Goal: Task Accomplishment & Management: Use online tool/utility

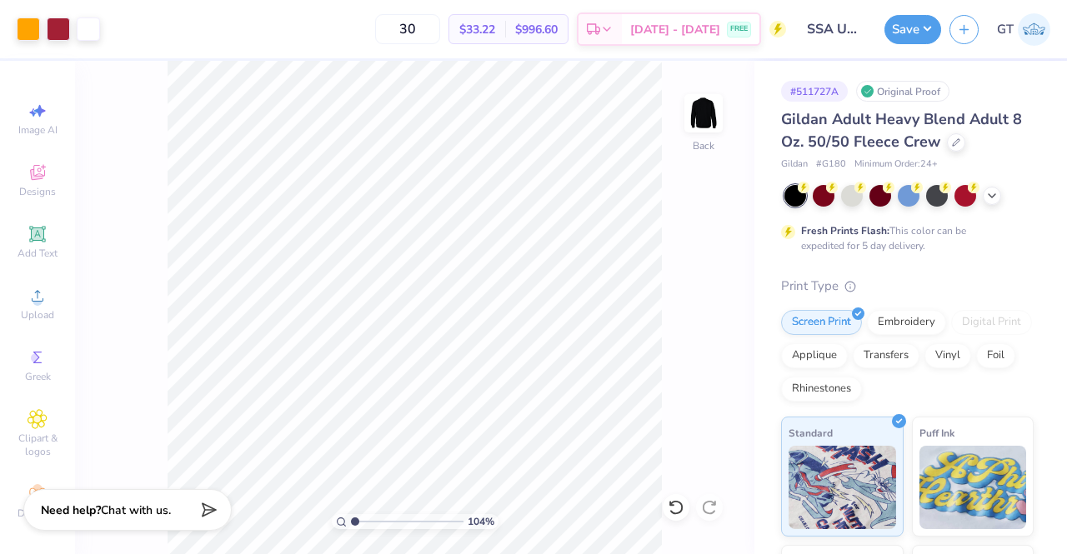
type input "1"
click at [908, 31] on button "Save" at bounding box center [912, 26] width 57 height 29
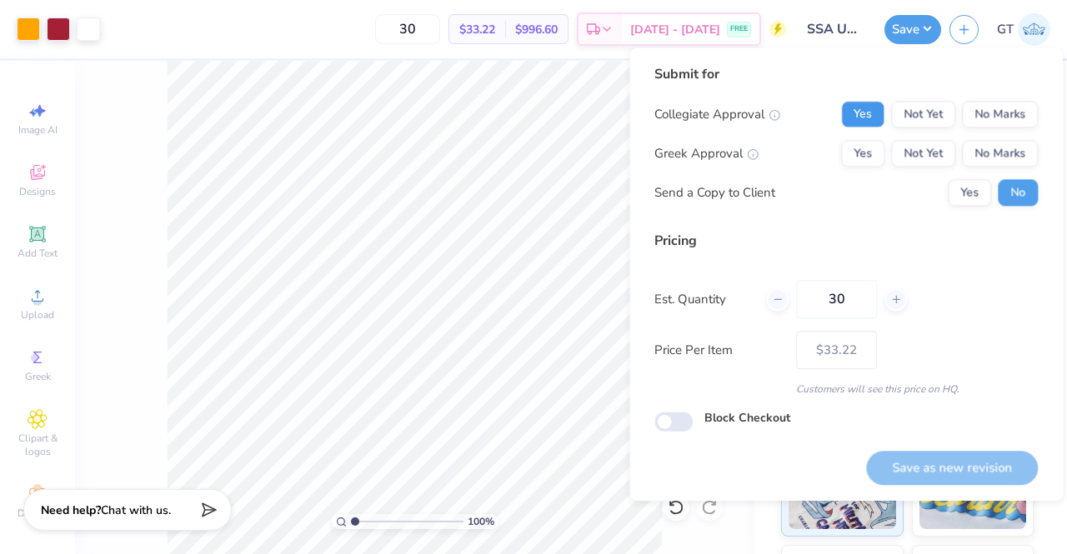
click at [868, 121] on button "Yes" at bounding box center [862, 114] width 43 height 27
click at [977, 117] on button "No Marks" at bounding box center [1000, 114] width 76 height 27
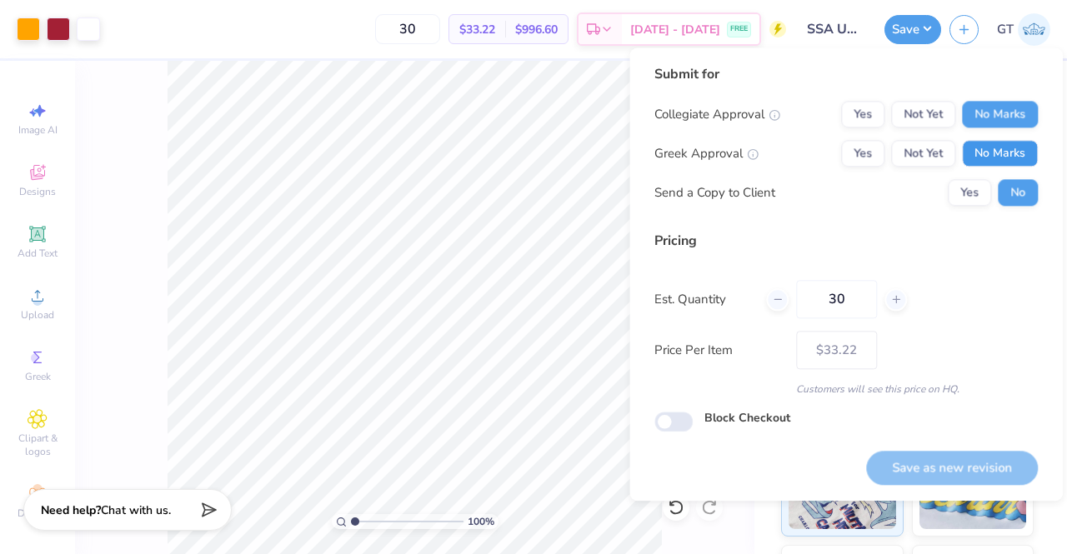
click at [997, 155] on button "No Marks" at bounding box center [1000, 153] width 76 height 27
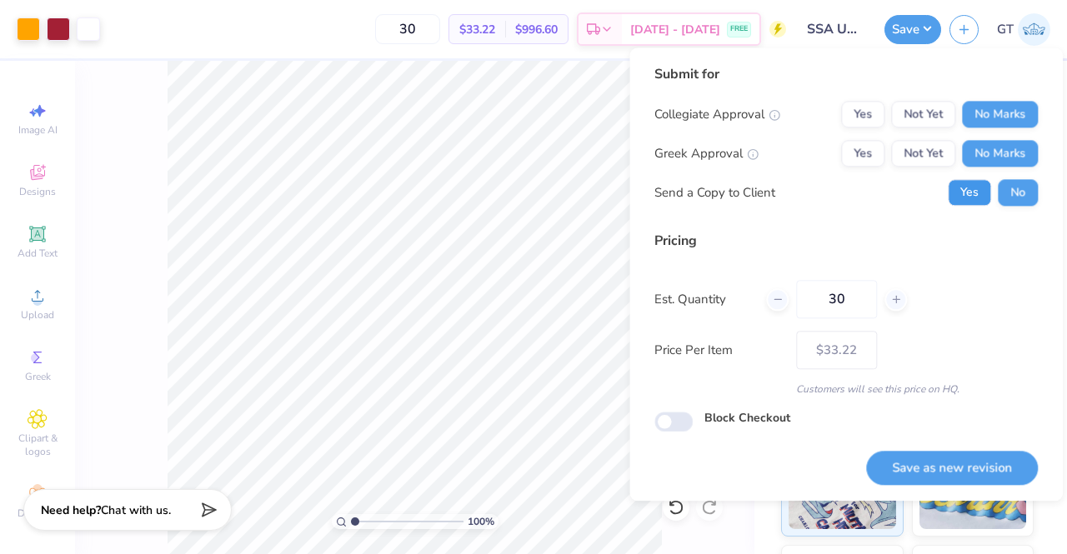
click at [975, 190] on button "Yes" at bounding box center [968, 192] width 43 height 27
click at [945, 468] on button "Save as new revision" at bounding box center [952, 468] width 172 height 34
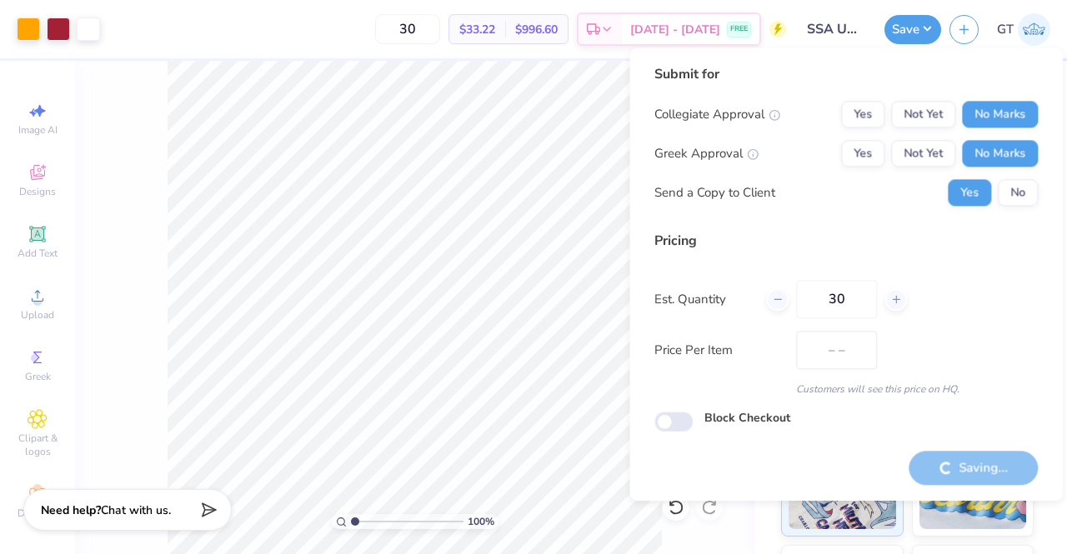
type input "$33.22"
